Goal: Task Accomplishment & Management: Use online tool/utility

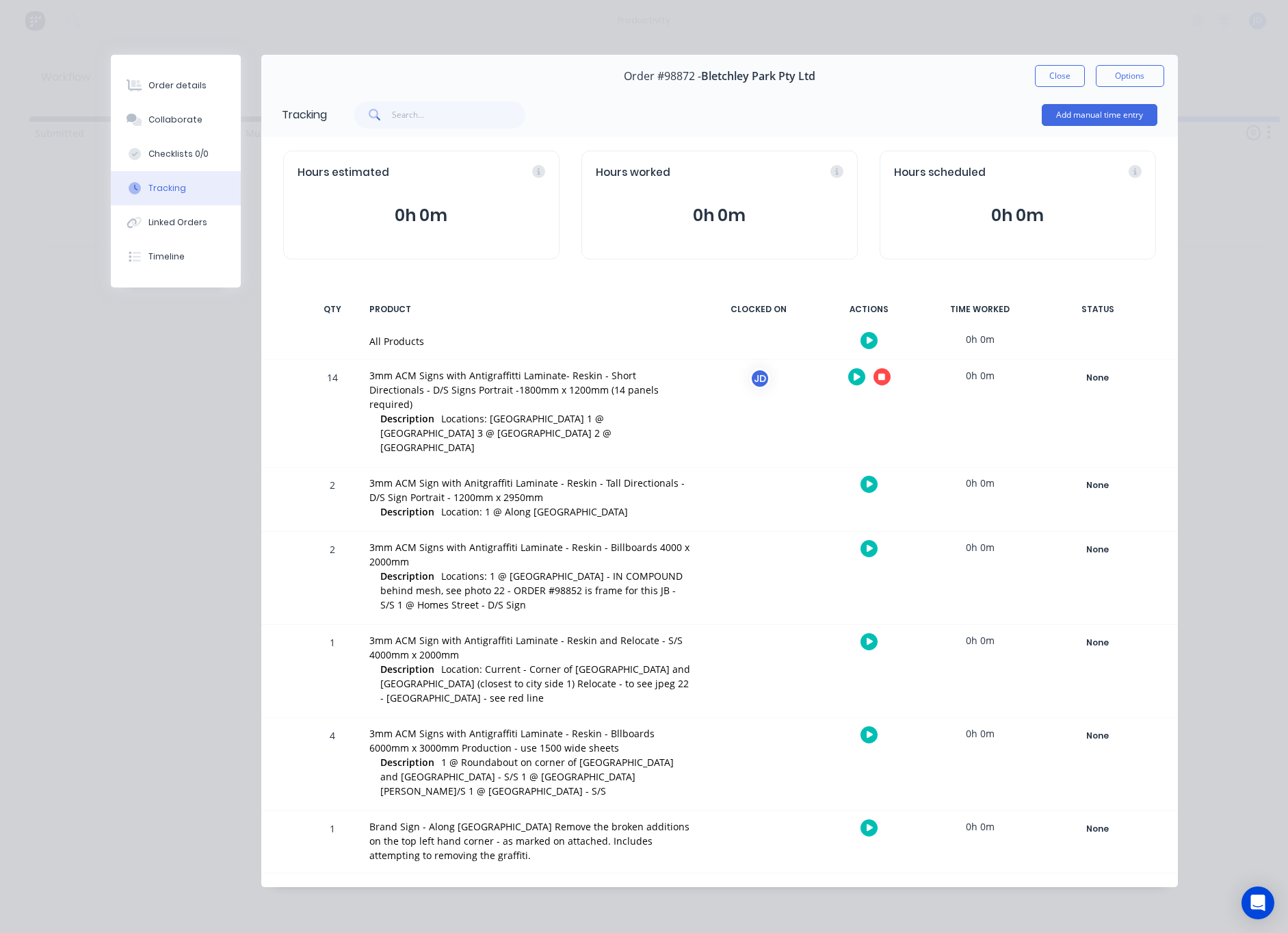
scroll to position [0, 414]
click at [885, 374] on icon "button" at bounding box center [882, 377] width 7 height 9
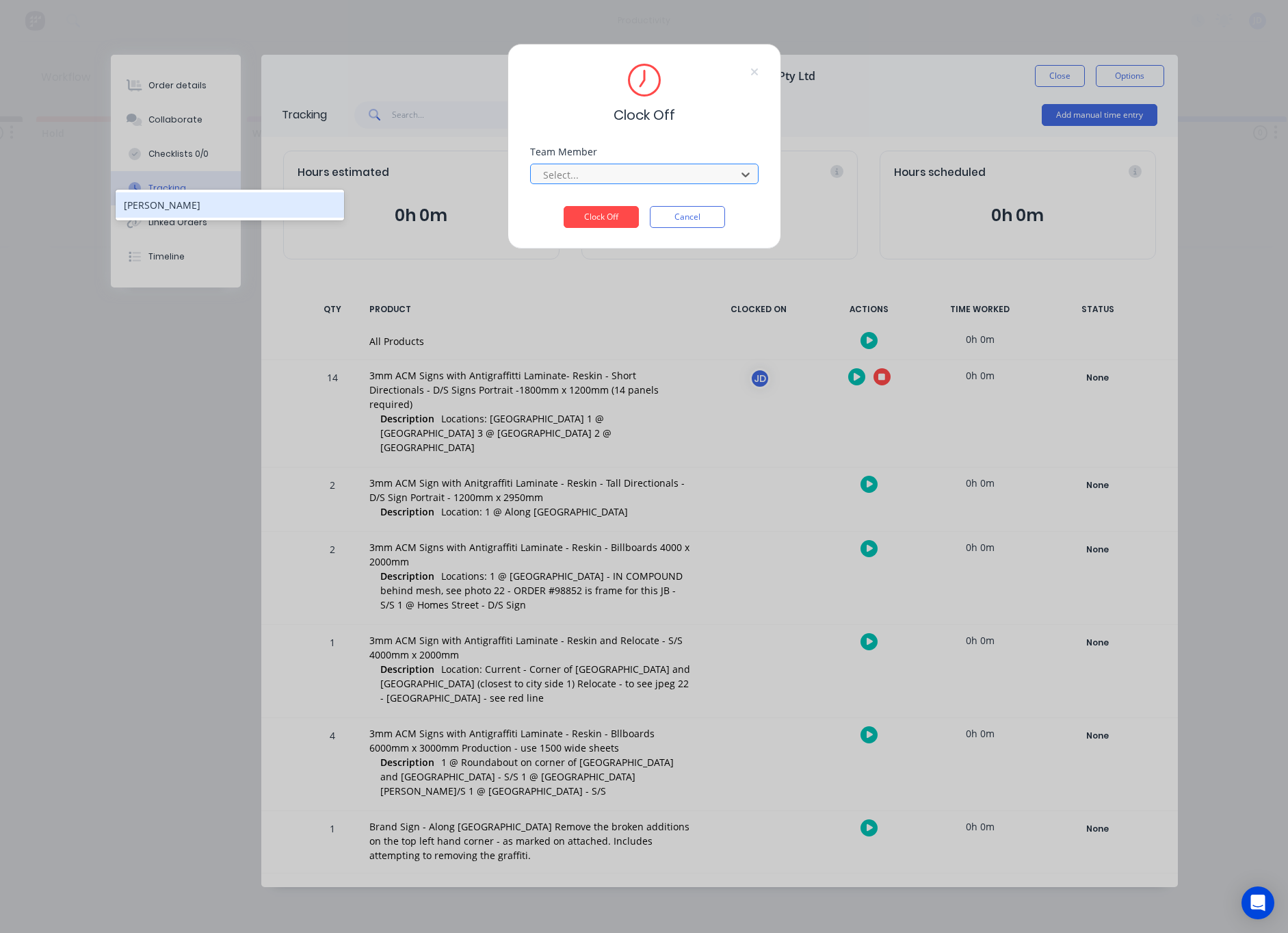
click at [651, 179] on div at bounding box center [635, 174] width 188 height 17
drag, startPoint x: 308, startPoint y: 205, endPoint x: 450, endPoint y: 217, distance: 142.5
click at [308, 205] on div "[PERSON_NAME]" at bounding box center [230, 205] width 228 height 25
click at [613, 215] on button "Clock Off" at bounding box center [601, 217] width 75 height 22
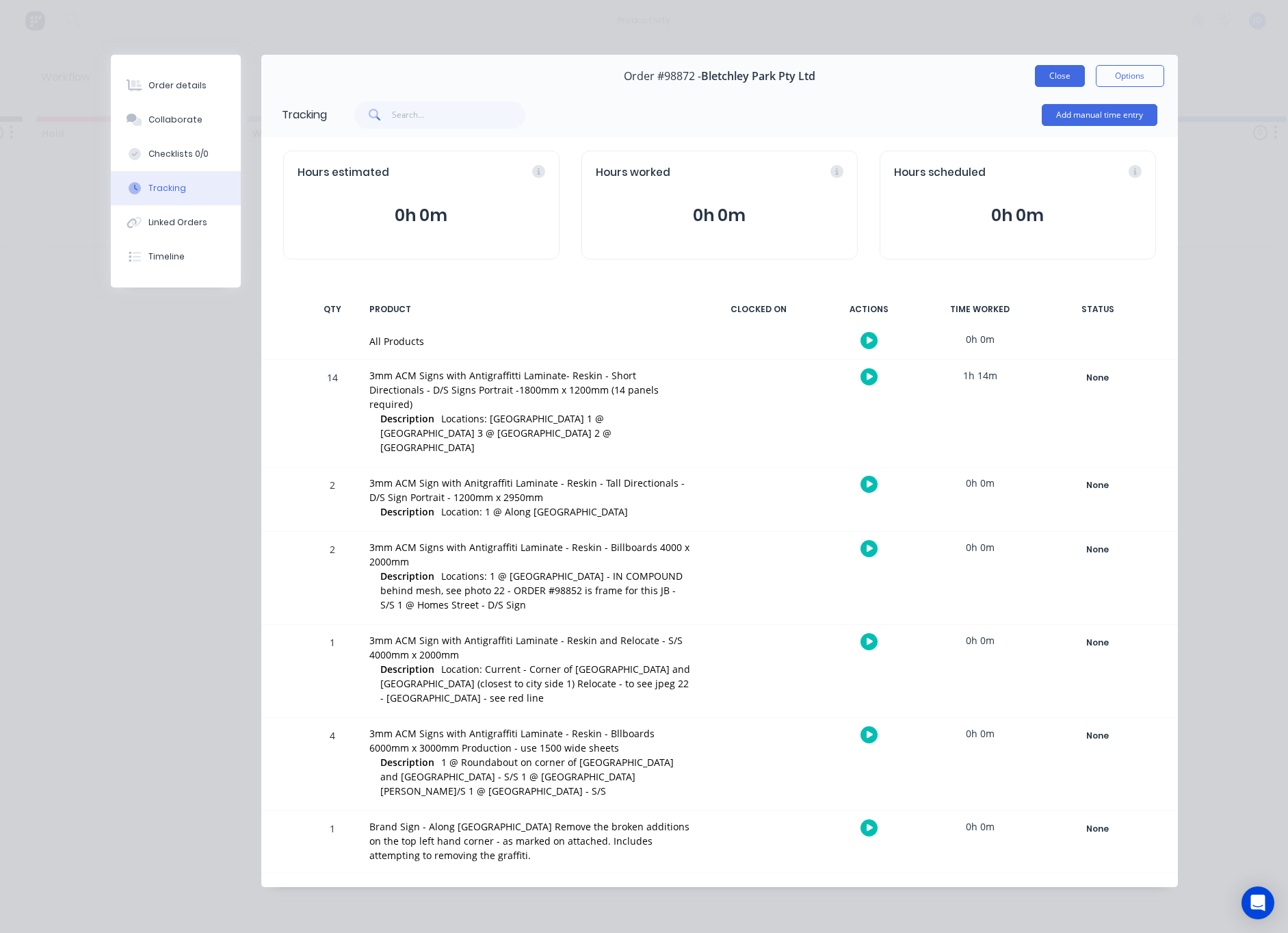
click at [1062, 68] on button "Close" at bounding box center [1060, 76] width 50 height 22
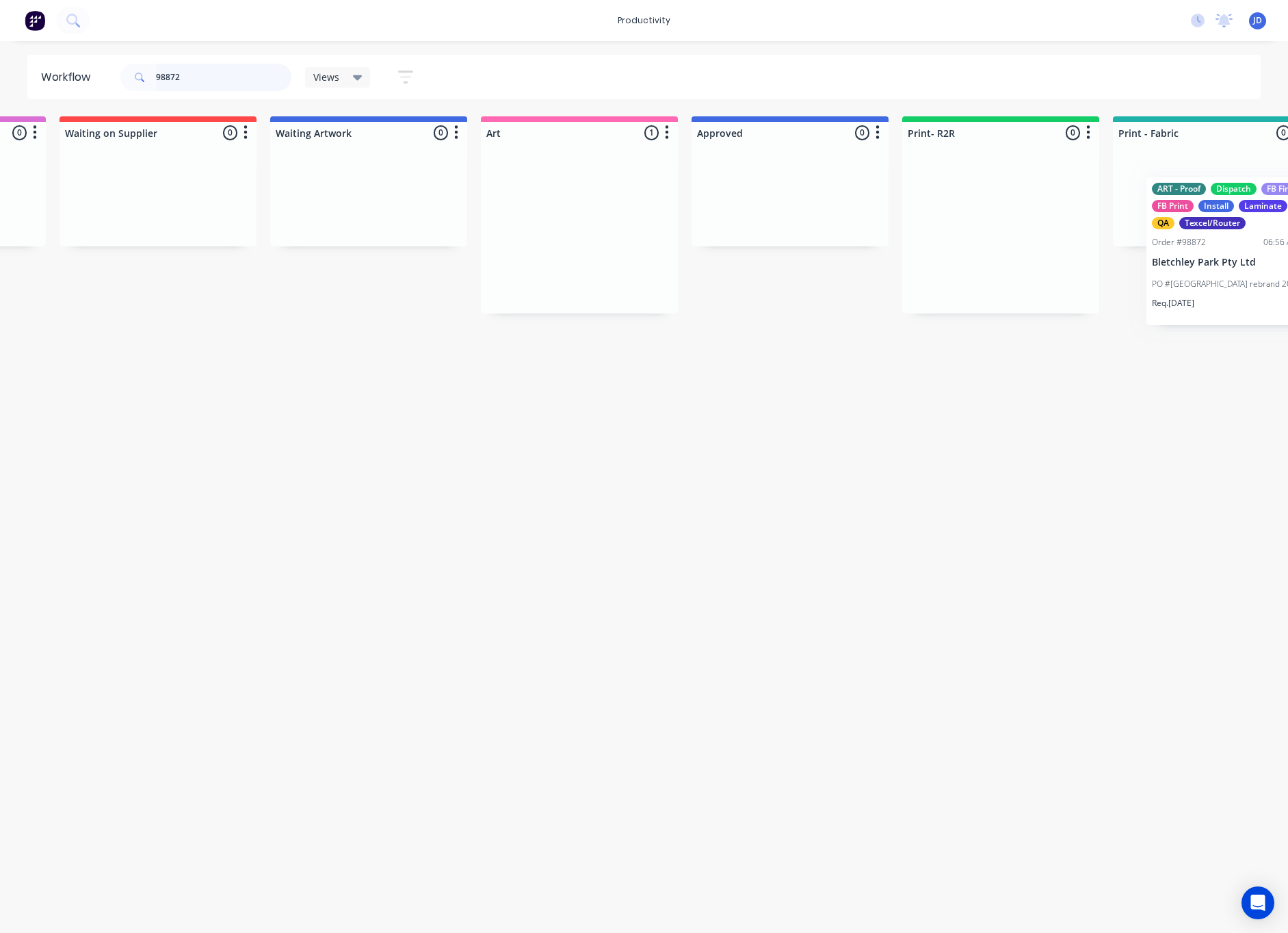
scroll to position [0, 820]
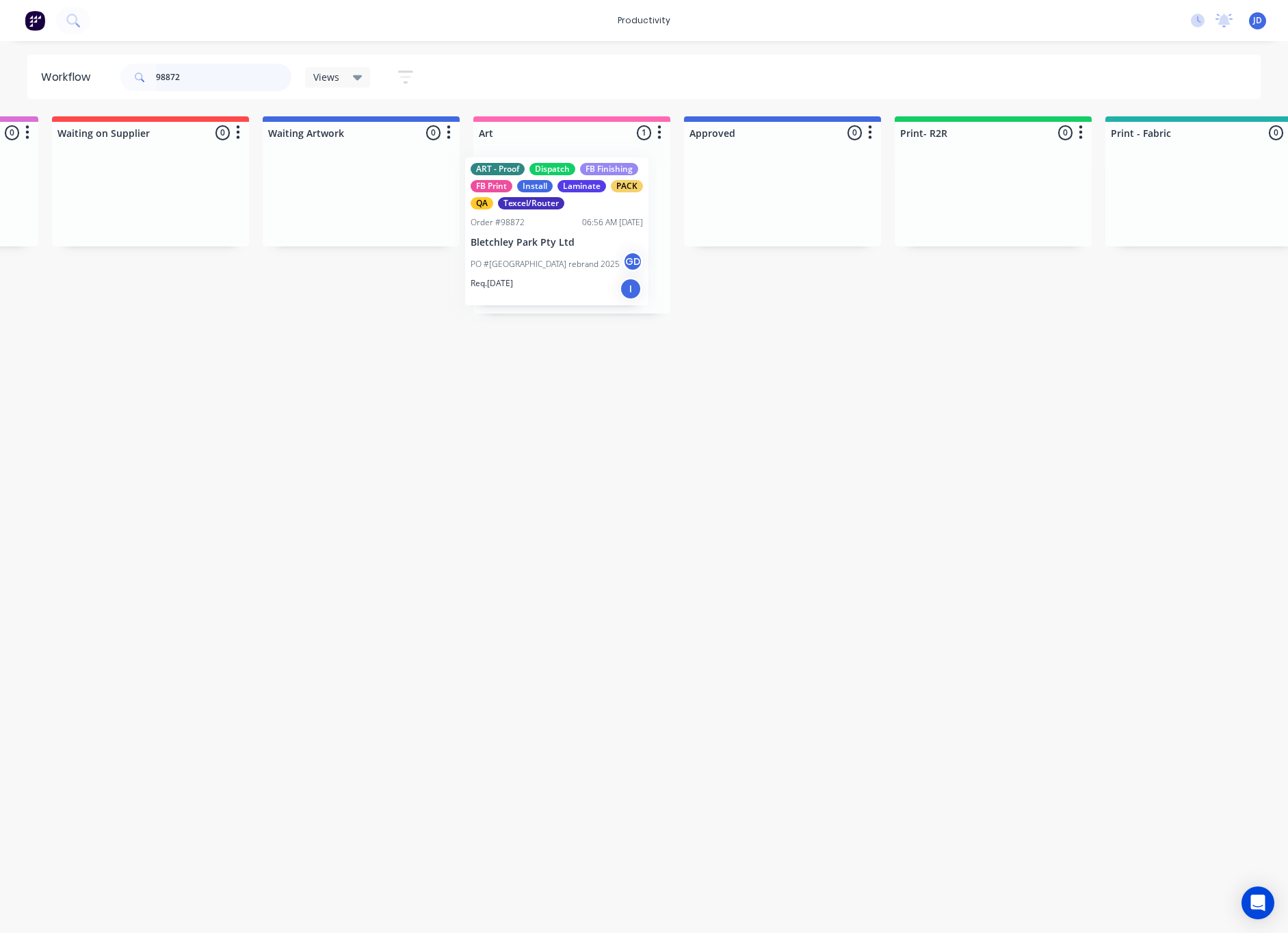
drag, startPoint x: 956, startPoint y: 199, endPoint x: 505, endPoint y: 199, distance: 451.0
click at [504, 199] on div "ART - Proof Dispatch FB Finishing FB Print Install Laminate PACK QA Texcel/Rout…" at bounding box center [571, 228] width 197 height 170
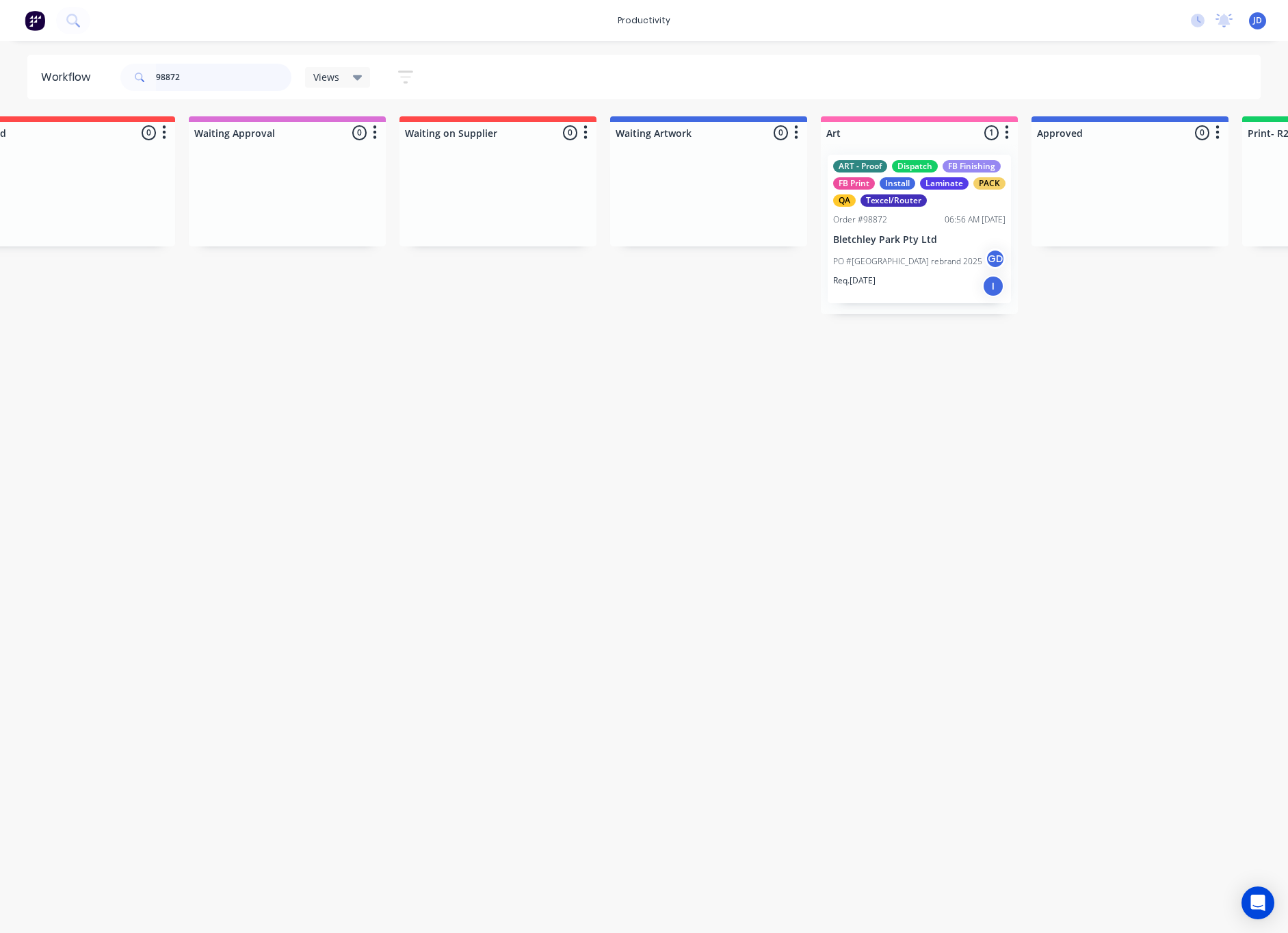
scroll to position [0, 239]
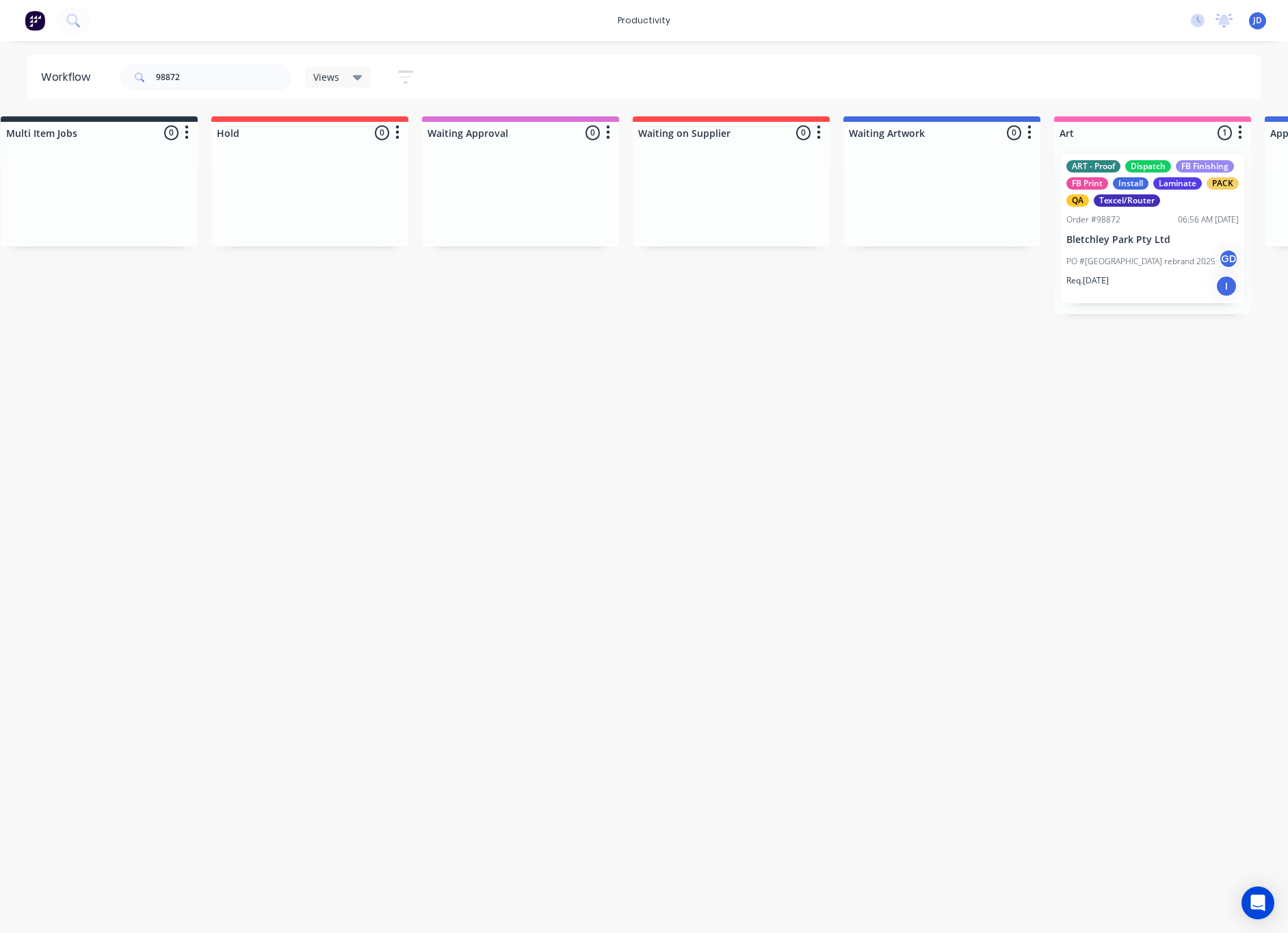
click at [359, 82] on icon at bounding box center [358, 77] width 10 height 15
click at [367, 207] on button "ART DEPT (Default)" at bounding box center [388, 206] width 146 height 15
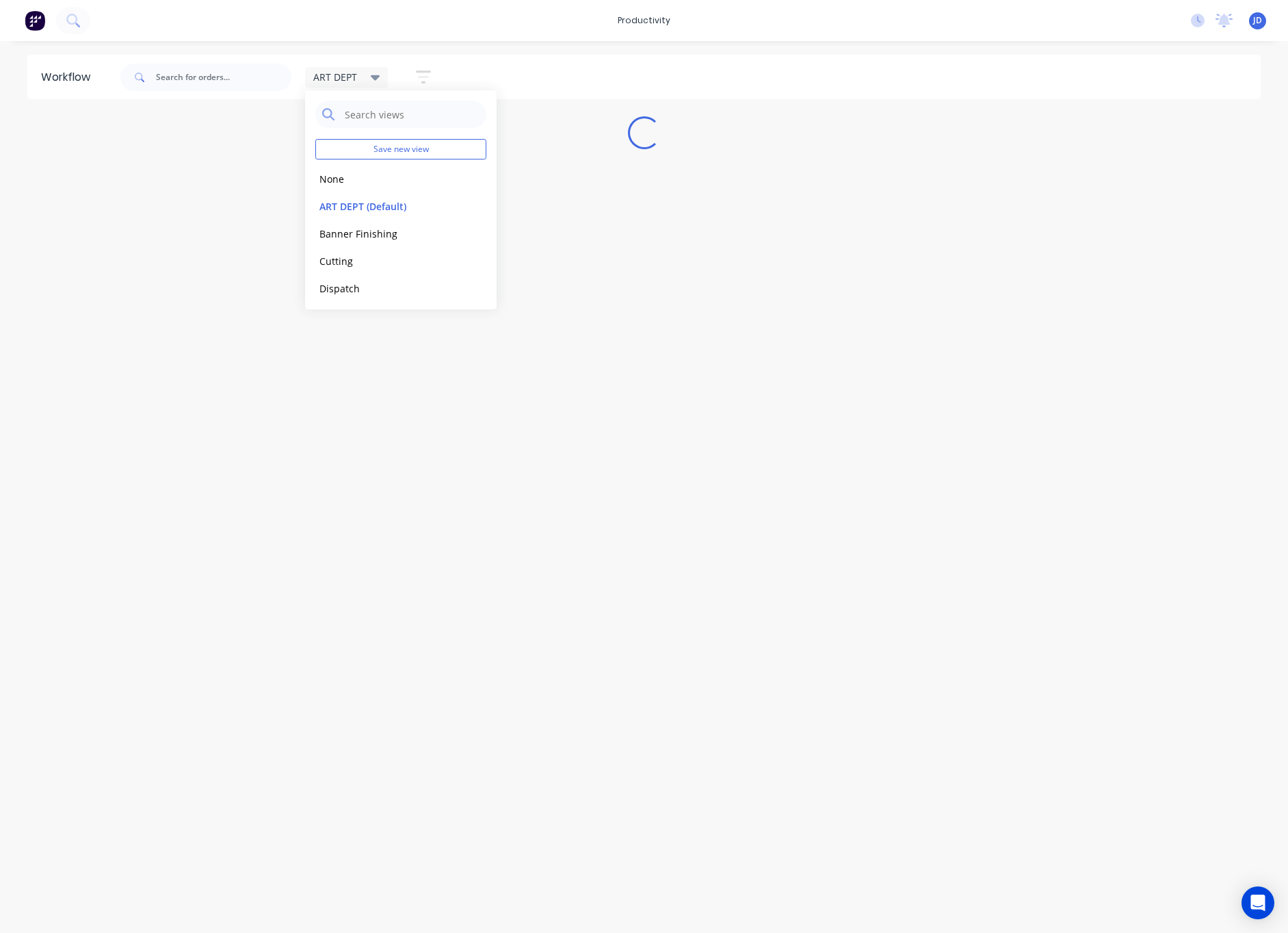
click at [639, 68] on div "ART DEPT Save new view None edit ART DEPT (Default) edit Banner Finishing edit …" at bounding box center [690, 77] width 1144 height 41
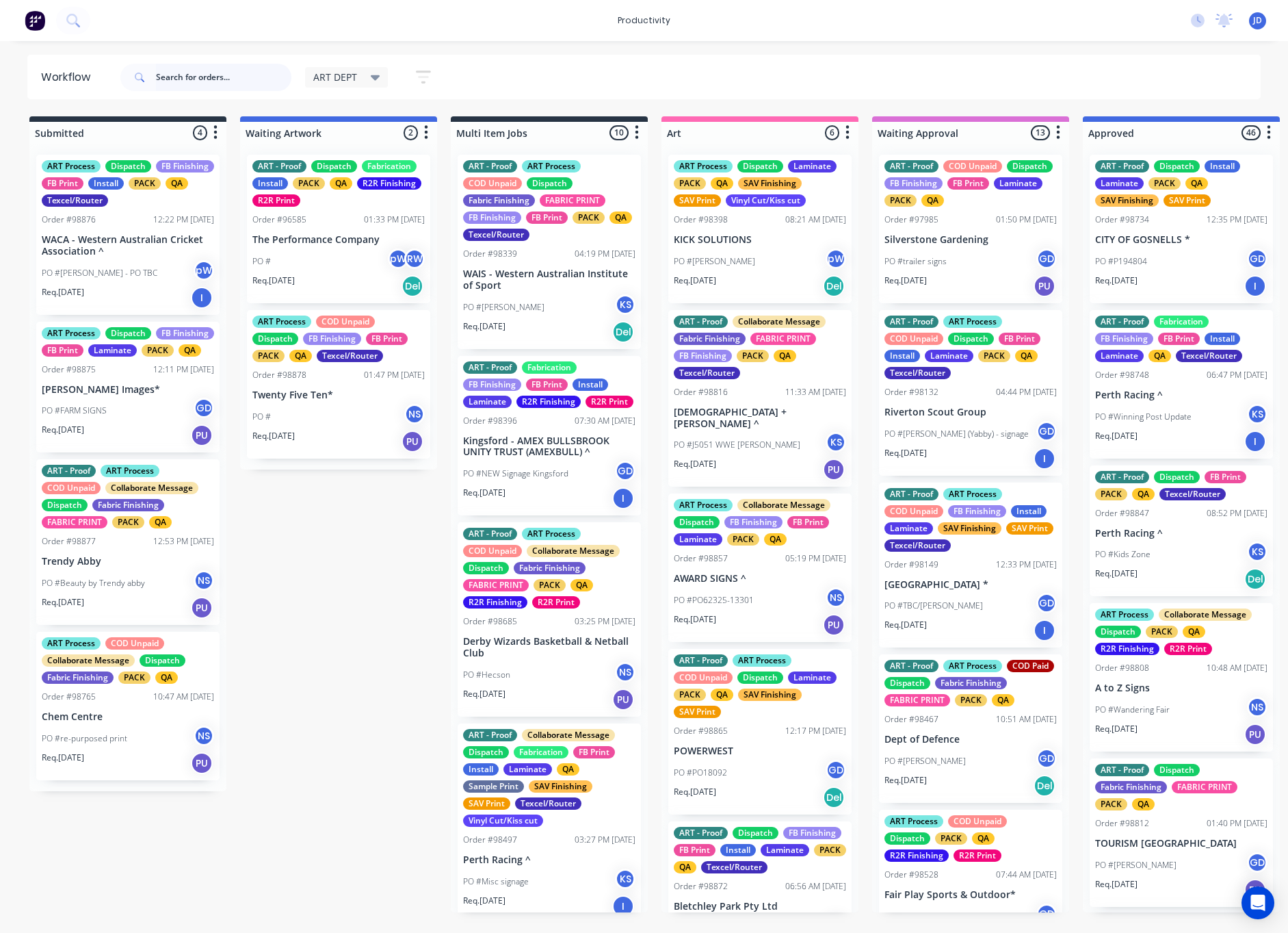
click at [256, 73] on input "text" at bounding box center [223, 77] width 135 height 27
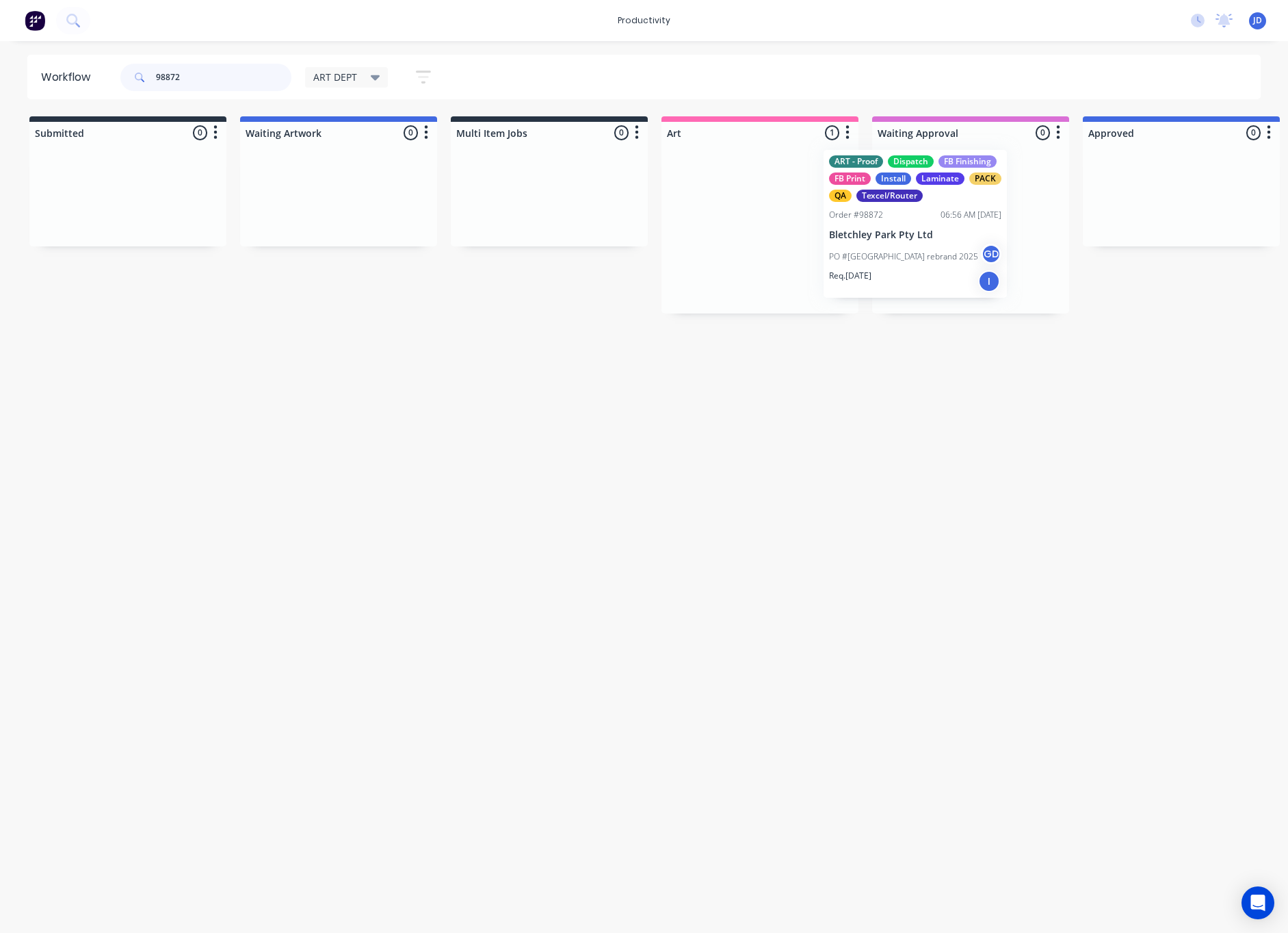
drag, startPoint x: 821, startPoint y: 219, endPoint x: 905, endPoint y: 214, distance: 84.1
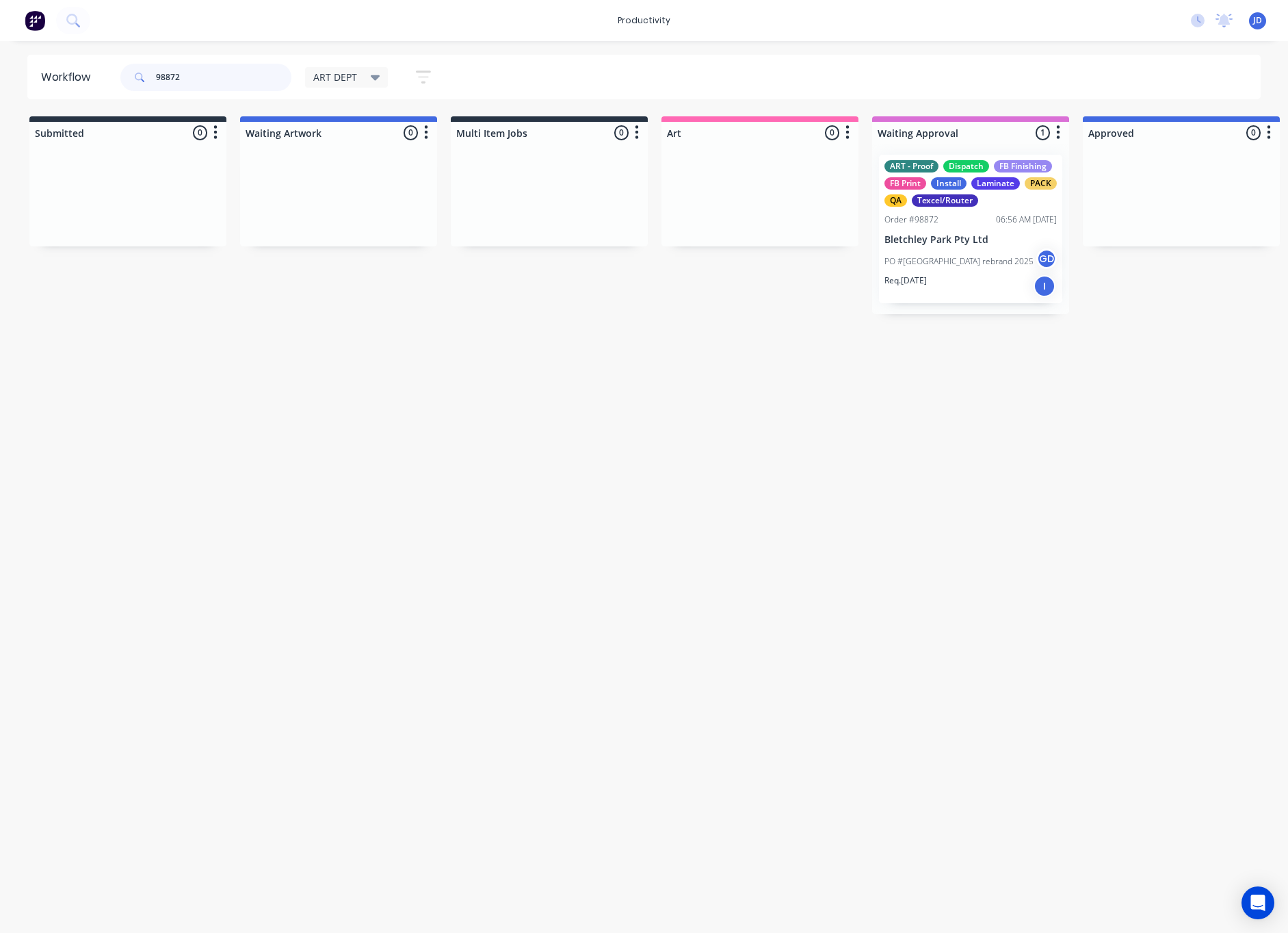
drag, startPoint x: 210, startPoint y: 71, endPoint x: 121, endPoint y: 71, distance: 89.0
click at [121, 71] on div "98872" at bounding box center [206, 77] width 171 height 27
drag, startPoint x: 188, startPoint y: 79, endPoint x: 135, endPoint y: 77, distance: 53.0
click at [135, 77] on div "98872" at bounding box center [206, 77] width 171 height 27
type input "98875"
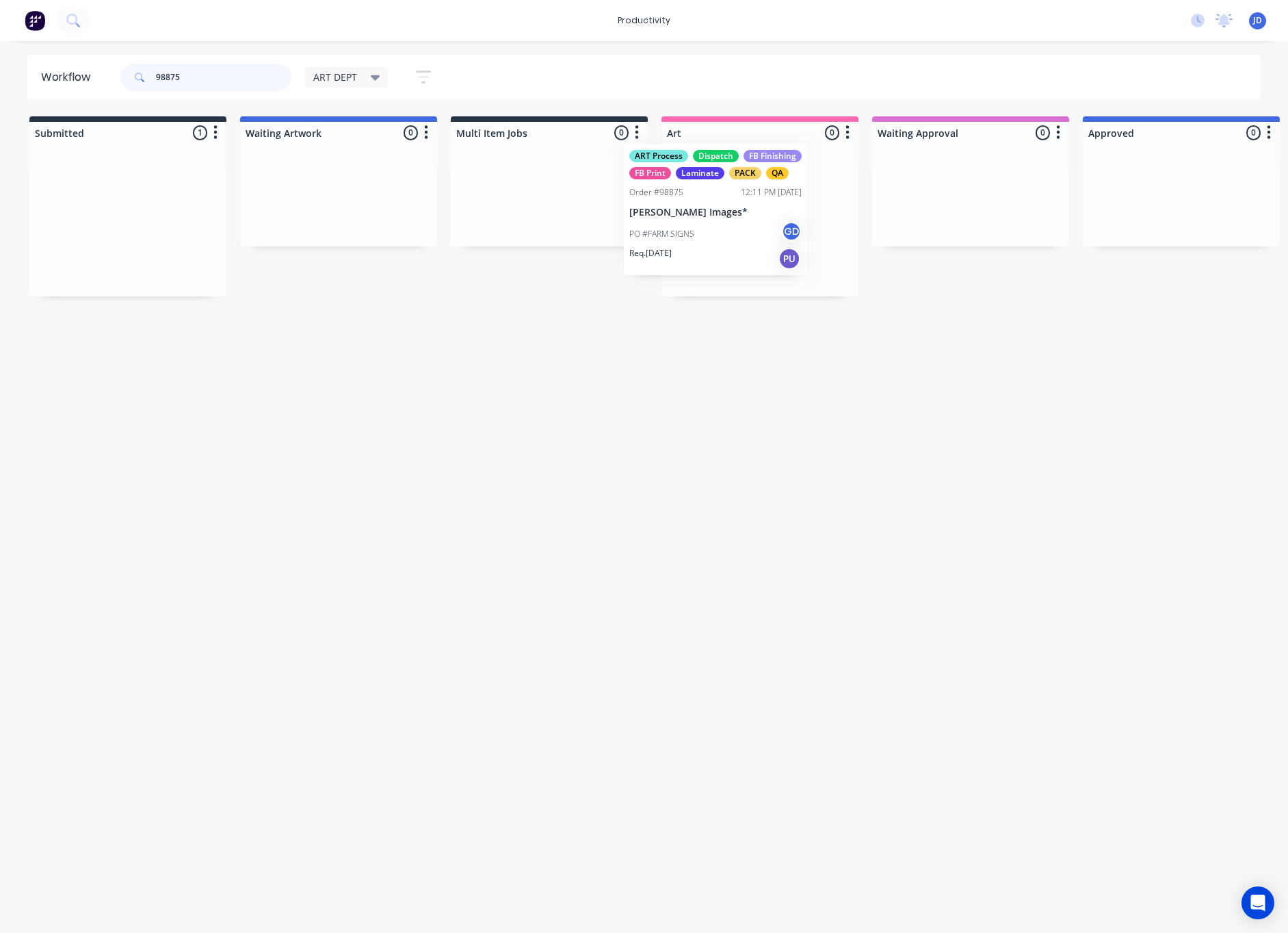
drag, startPoint x: 259, startPoint y: 230, endPoint x: 768, endPoint y: 222, distance: 509.1
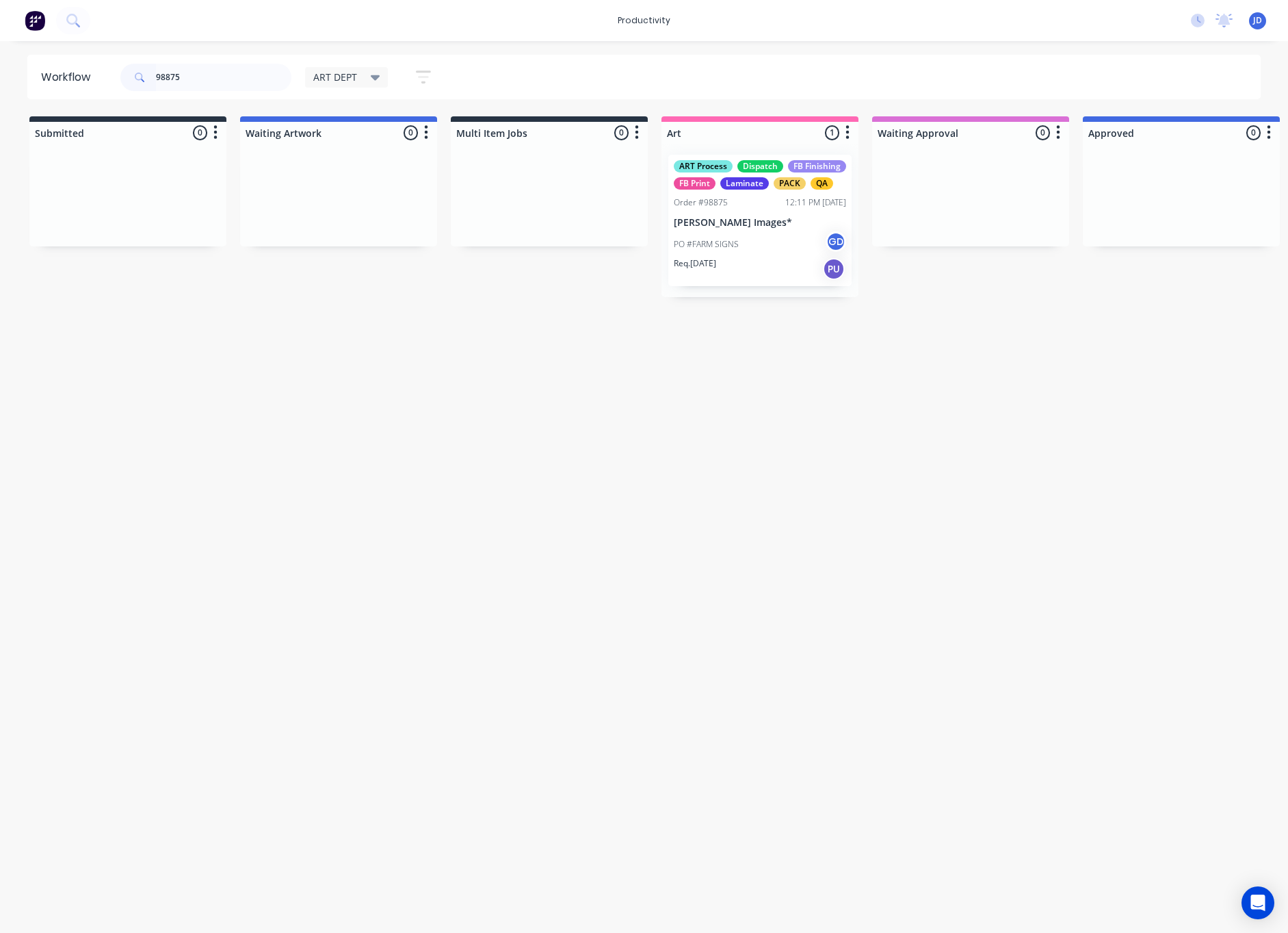
click at [757, 224] on p "[PERSON_NAME] Images*" at bounding box center [760, 222] width 172 height 12
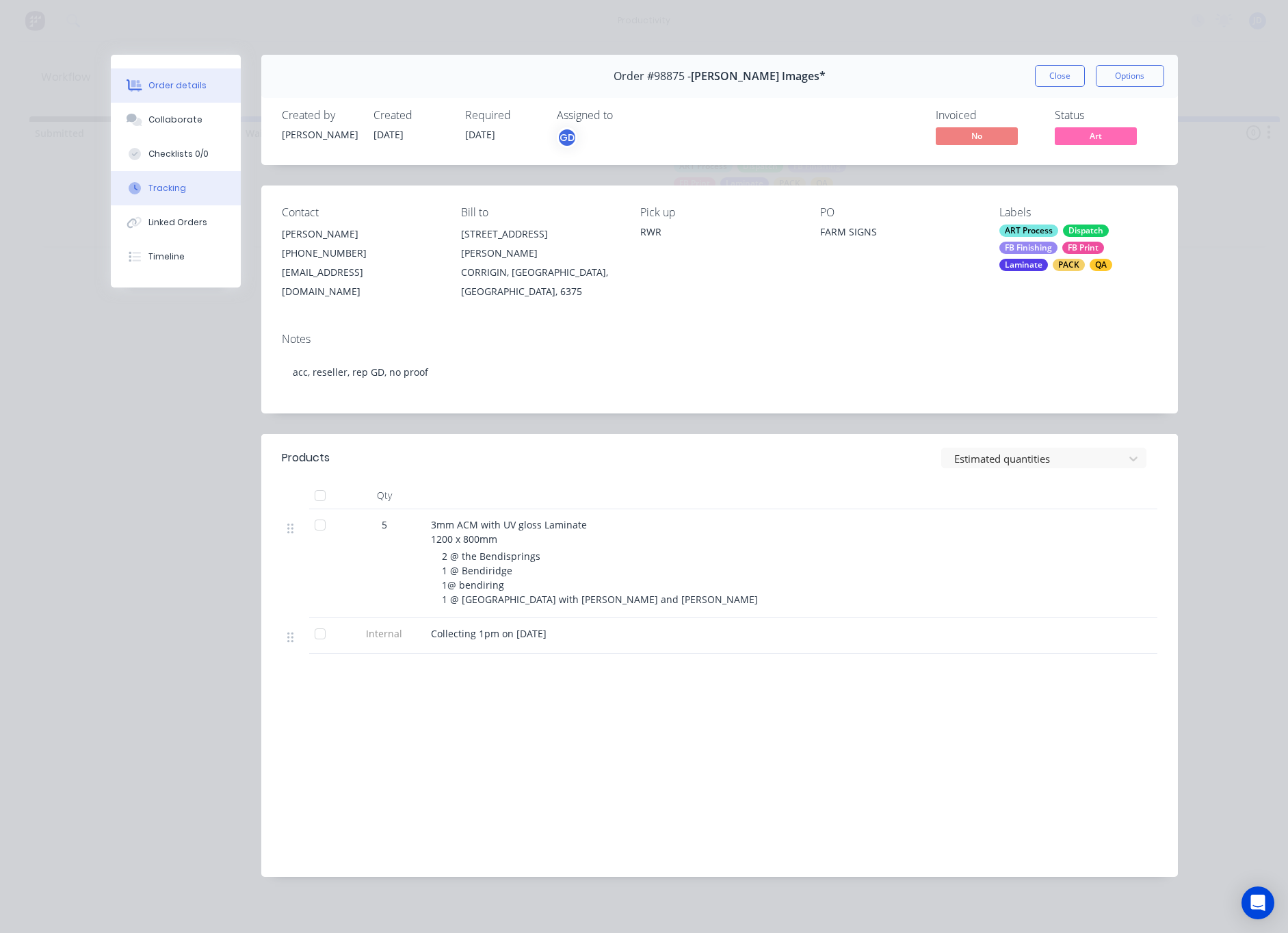
click at [186, 191] on button "Tracking" at bounding box center [175, 189] width 130 height 34
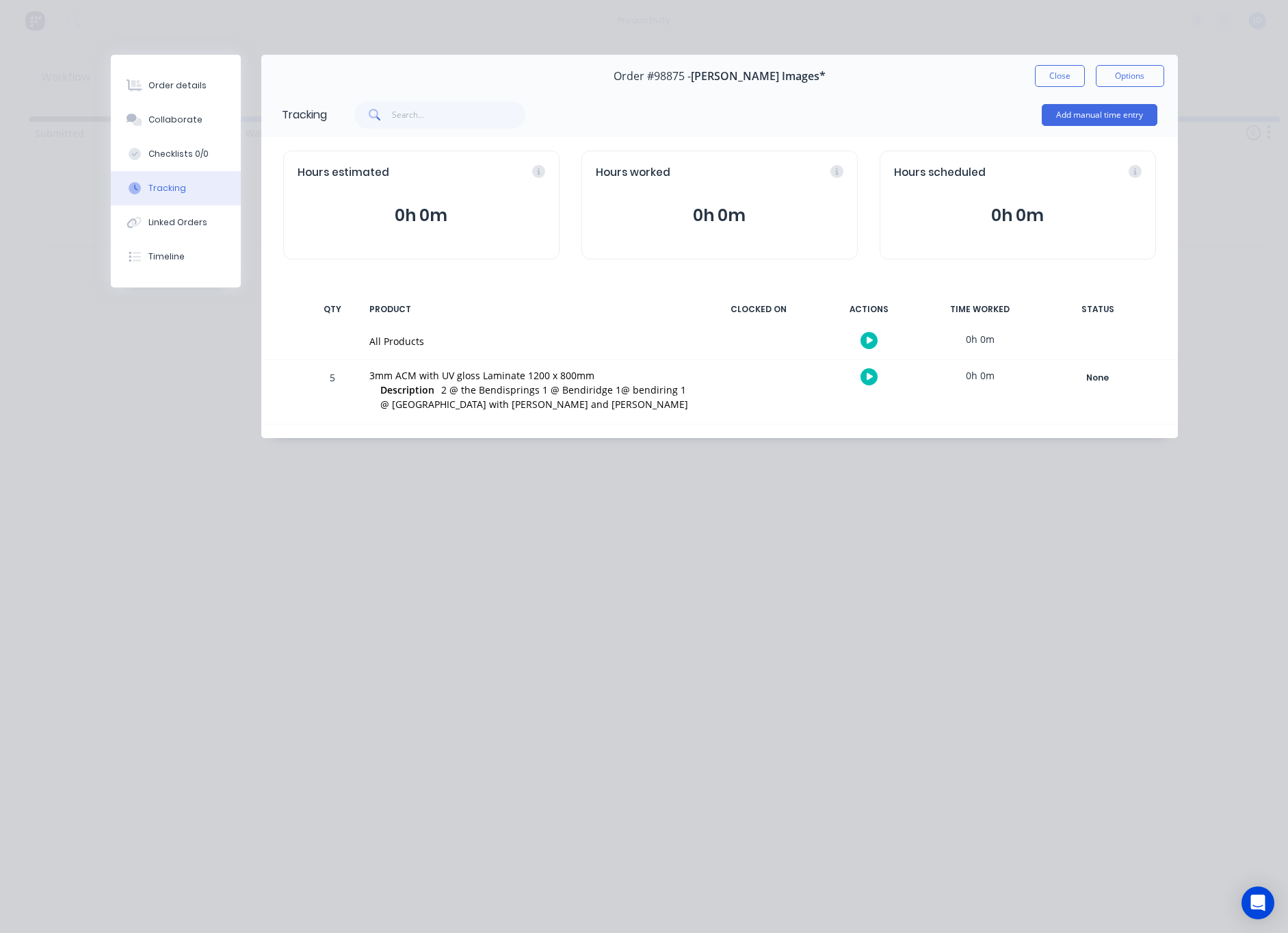
click at [870, 378] on icon "button" at bounding box center [870, 376] width 7 height 7
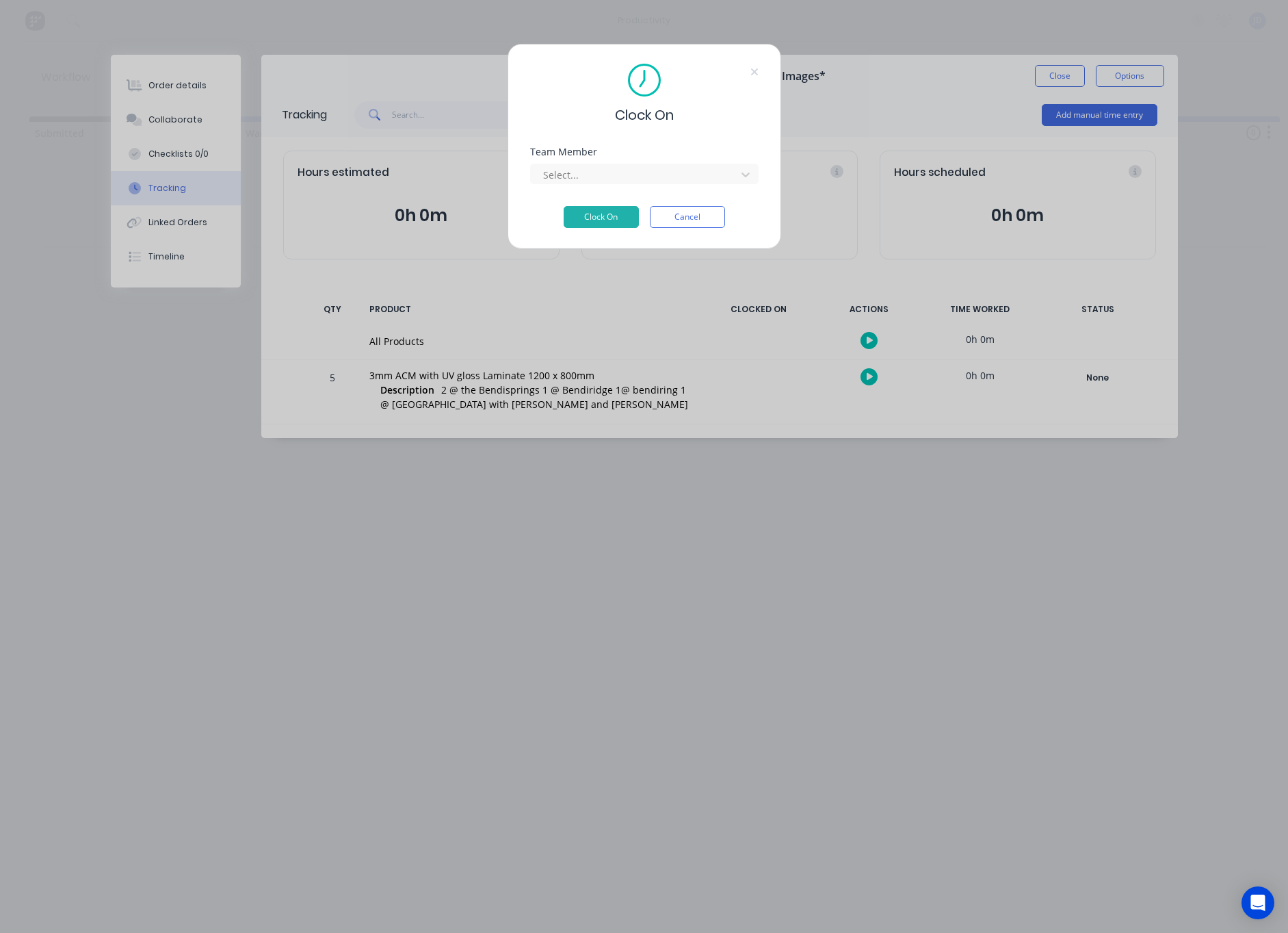
drag, startPoint x: 612, startPoint y: 172, endPoint x: 611, endPoint y: 186, distance: 14.0
click at [612, 172] on div at bounding box center [635, 174] width 188 height 17
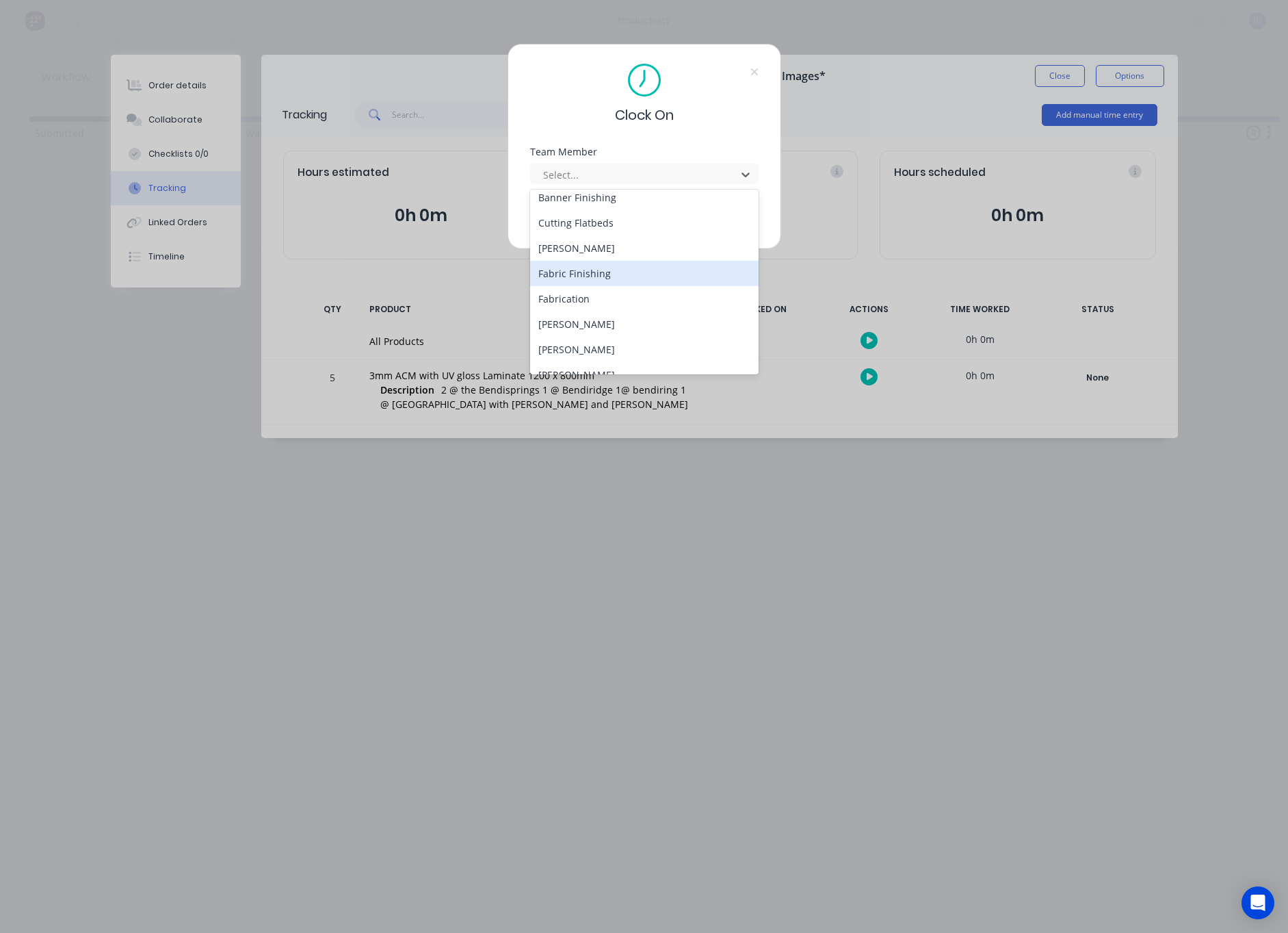
scroll to position [85, 0]
click at [561, 344] on div "[PERSON_NAME]" at bounding box center [644, 347] width 228 height 25
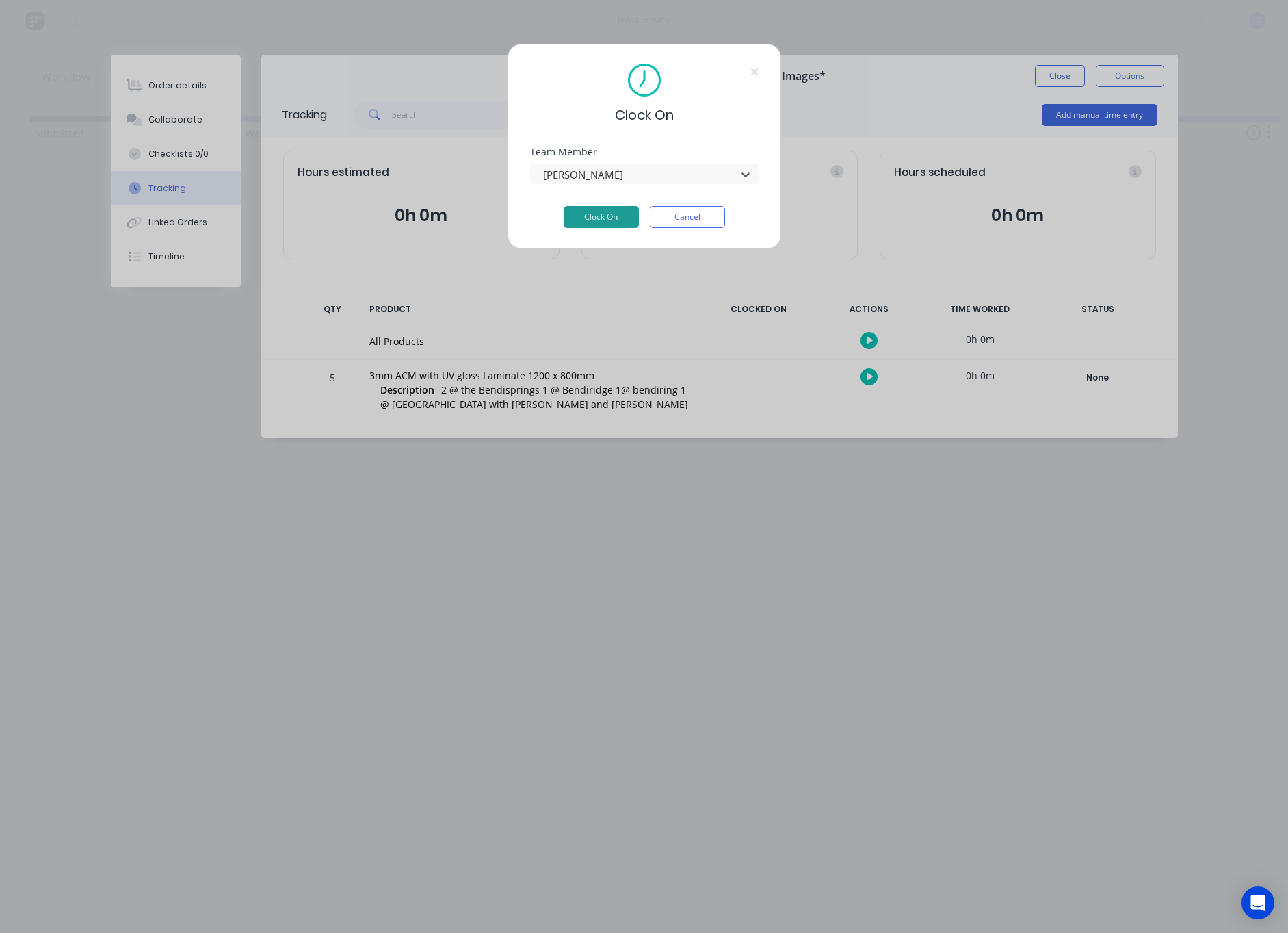
click at [586, 213] on button "Clock On" at bounding box center [601, 217] width 75 height 22
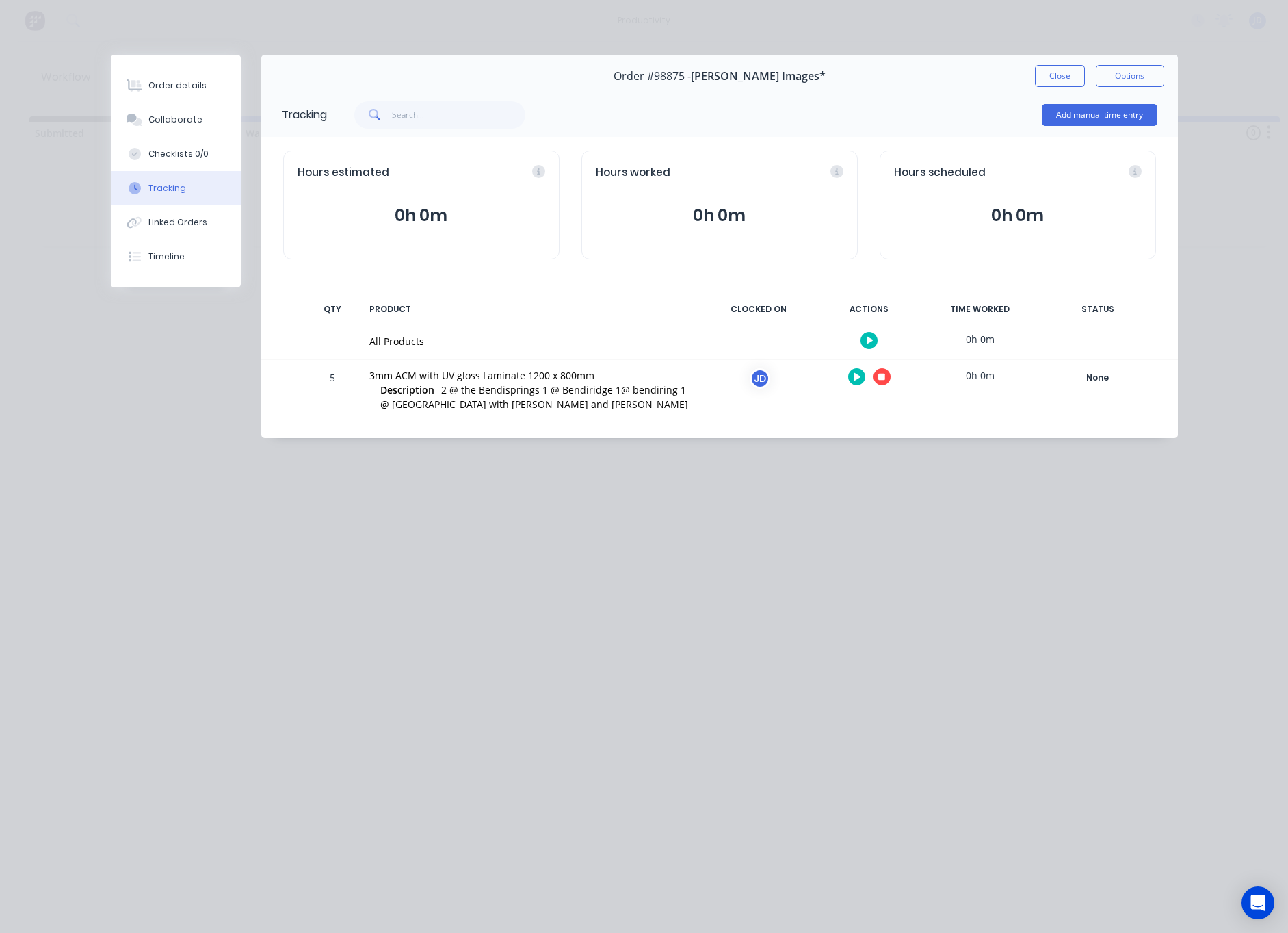
click at [879, 375] on icon "button" at bounding box center [882, 377] width 7 height 9
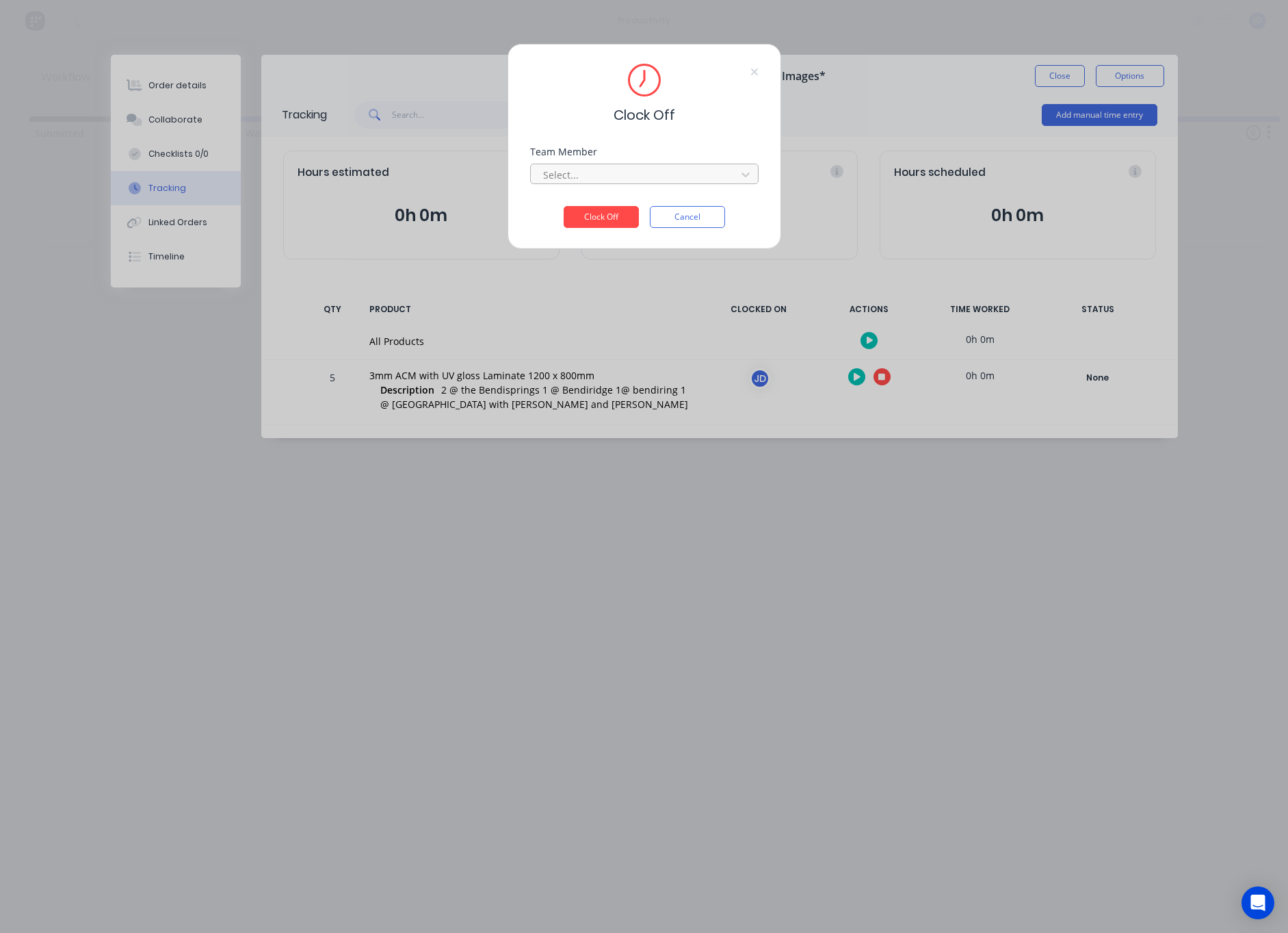
click at [551, 174] on div "Select..." at bounding box center [635, 175] width 185 height 15
drag, startPoint x: 560, startPoint y: 204, endPoint x: 534, endPoint y: 206, distance: 26.1
click at [560, 204] on div "[PERSON_NAME]" at bounding box center [644, 205] width 228 height 25
click at [584, 217] on button "Clock Off" at bounding box center [601, 217] width 75 height 22
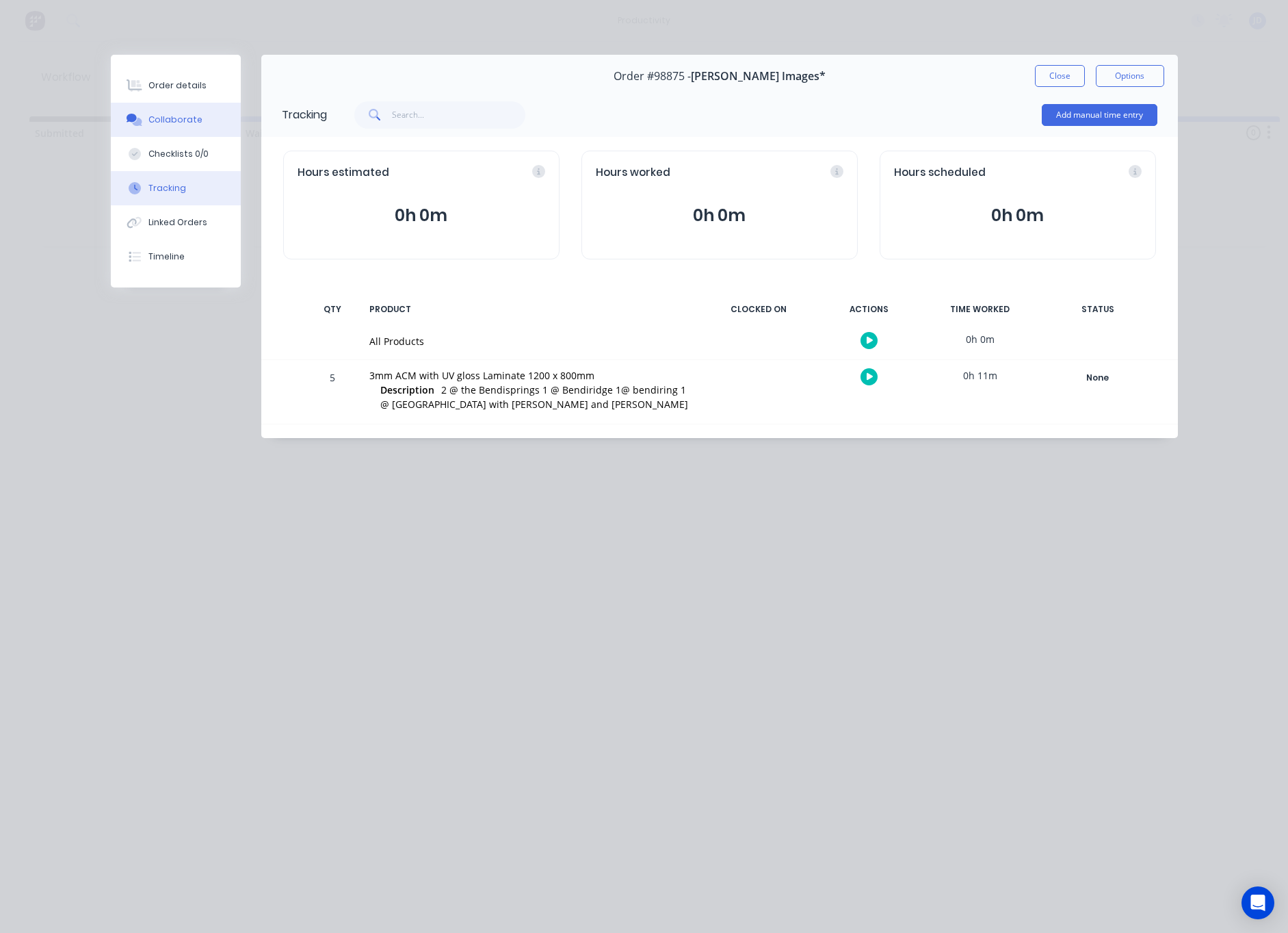
click at [180, 128] on button "Collaborate" at bounding box center [175, 120] width 130 height 34
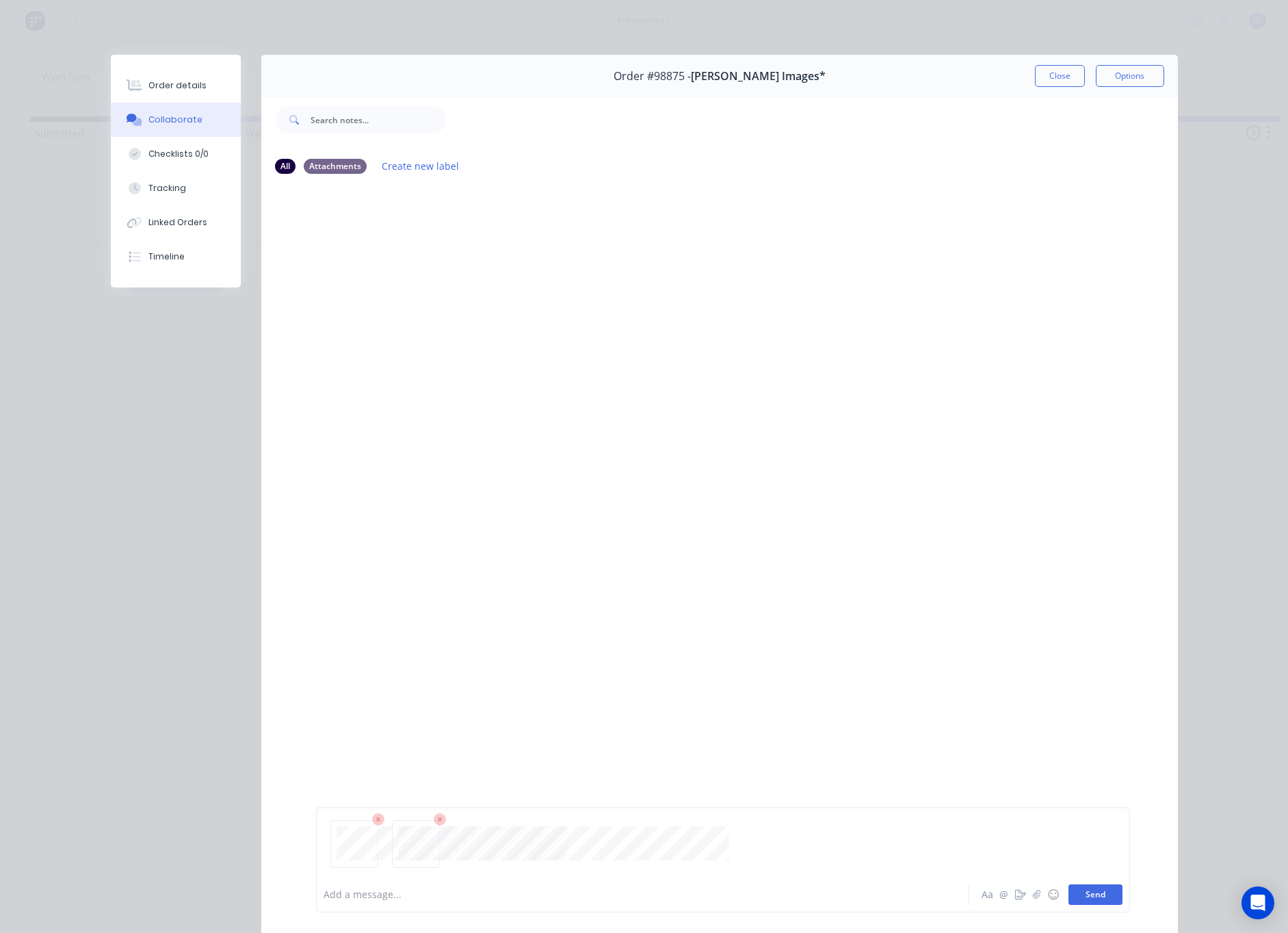
click at [1086, 892] on button "Send" at bounding box center [1096, 894] width 54 height 21
click at [1055, 76] on button "Close" at bounding box center [1060, 76] width 50 height 22
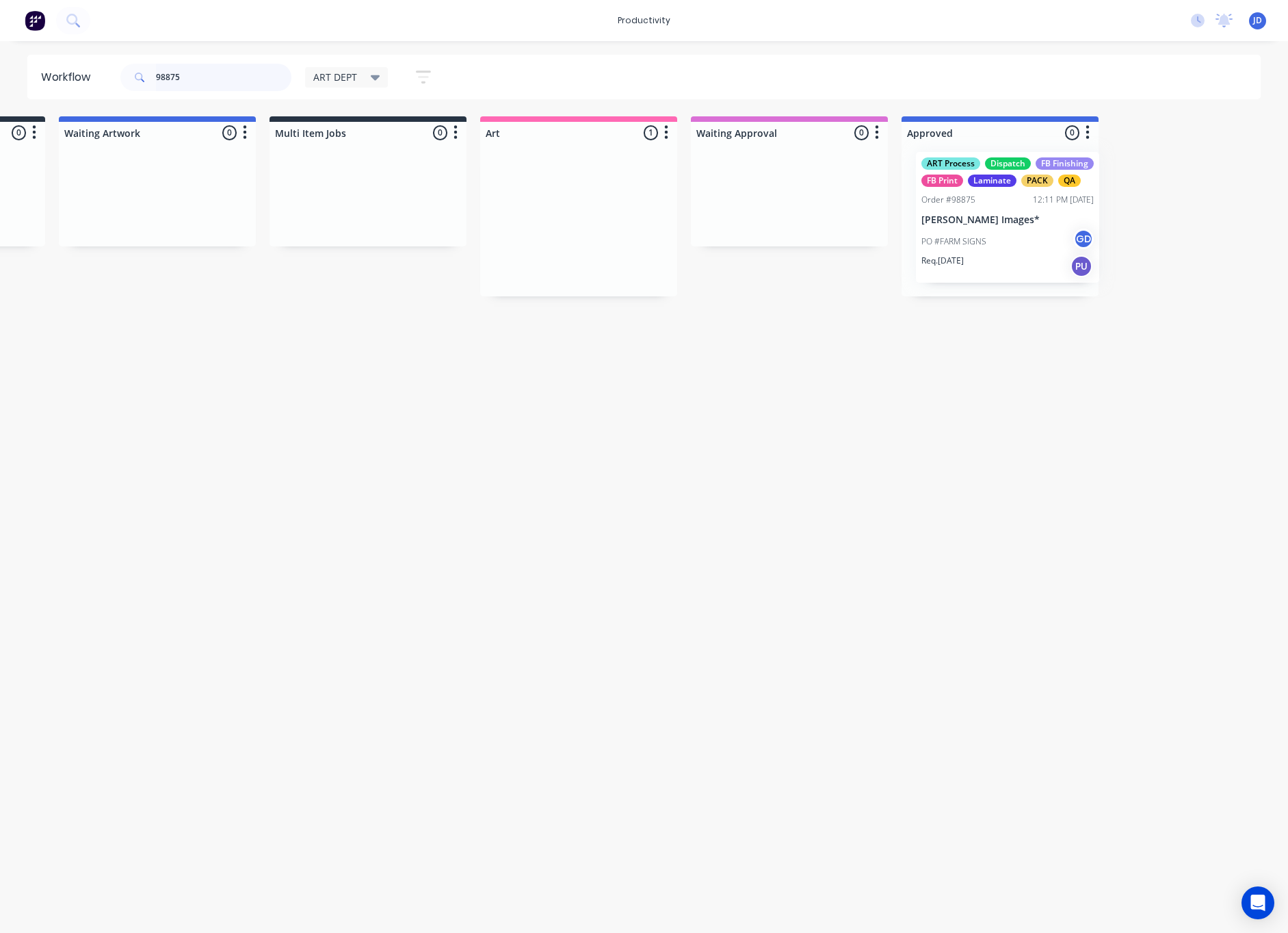
drag, startPoint x: 747, startPoint y: 242, endPoint x: 1005, endPoint y: 239, distance: 258.0
